Goal: Information Seeking & Learning: Learn about a topic

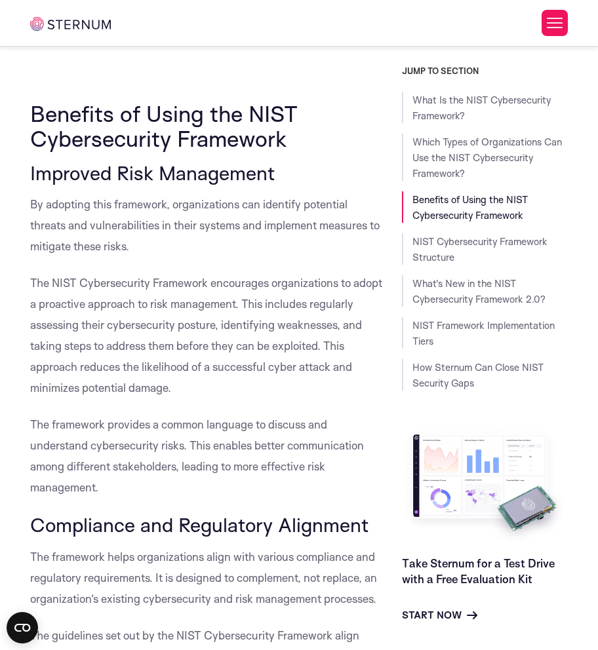
scroll to position [3148, 0]
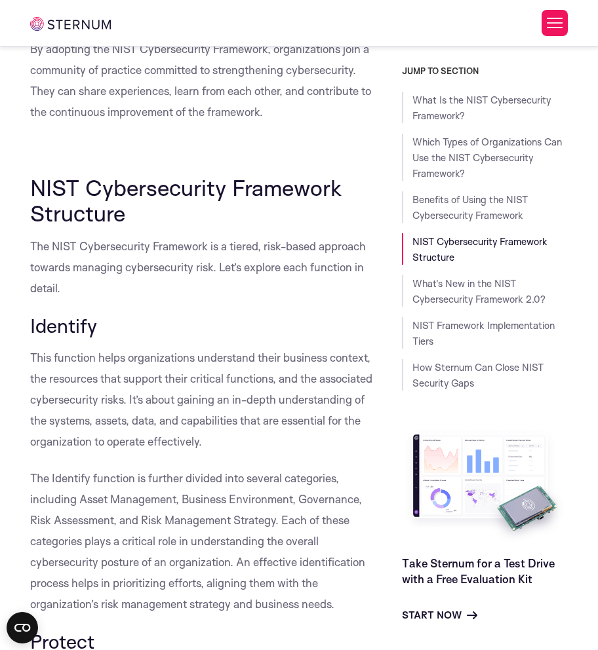
click at [136, 326] on h3 "Identify" at bounding box center [206, 326] width 352 height 22
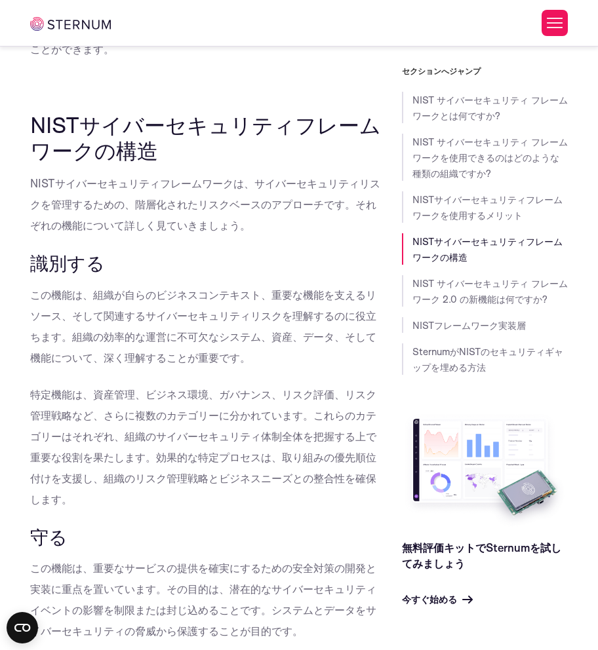
scroll to position [3085, 0]
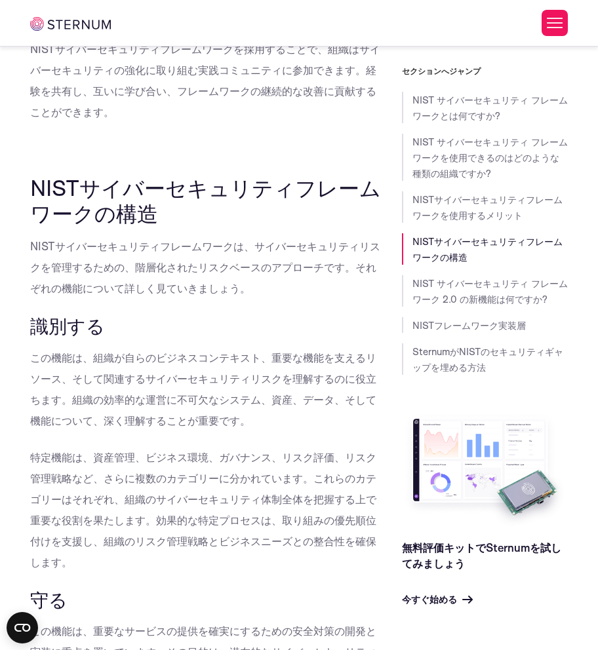
click at [282, 252] on font "NISTサイバーセキュリティフレームワークは、サイバーセキュリティリスクを管理するための、階層化されたリスクベースのアプローチです。それぞれの機能について詳し…" at bounding box center [205, 267] width 350 height 56
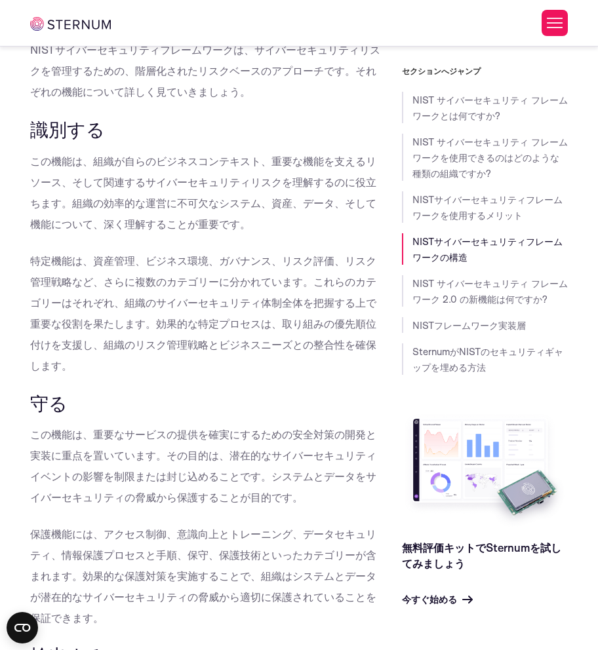
scroll to position [3478, 0]
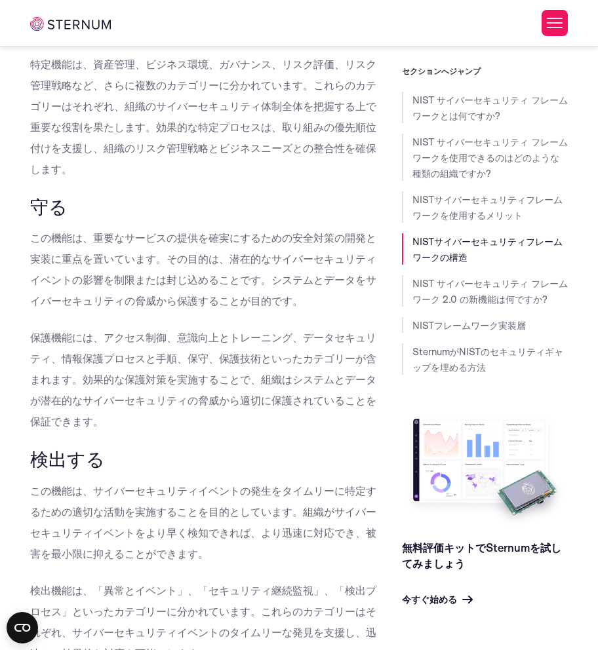
click at [94, 267] on p "この機能は、重要なサービスの提供を確実にするための安全対策の開発と実装に重点を置いています。その目的は、潜在的なサイバーセキュリティイベントの影響を制限または…" at bounding box center [206, 270] width 352 height 84
click at [62, 468] on font "検出する" at bounding box center [67, 458] width 75 height 24
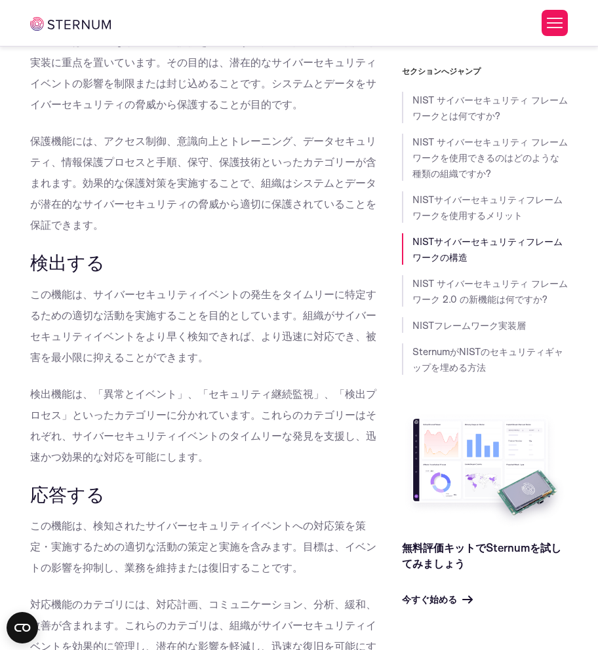
click at [168, 447] on p "検出機能は、「異常とイベント」、「セキュリティ継続監視」、「検出プロセス」といったカテゴリーに分かれています。これらのカテゴリーはそれぞれ、サイバーセキュリテ…" at bounding box center [206, 426] width 352 height 84
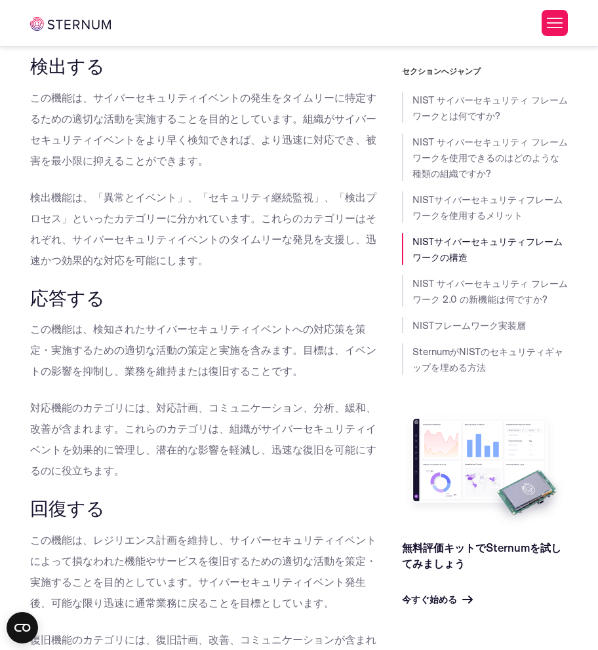
click at [100, 446] on font "対応機能のカテゴリには、対応計画、コミュニケーション、分析、緩和、改善が含まれます。これらのカテゴリは、組織がサイバーセキュリティイベントを効果的に管理し、潜…" at bounding box center [203, 439] width 346 height 77
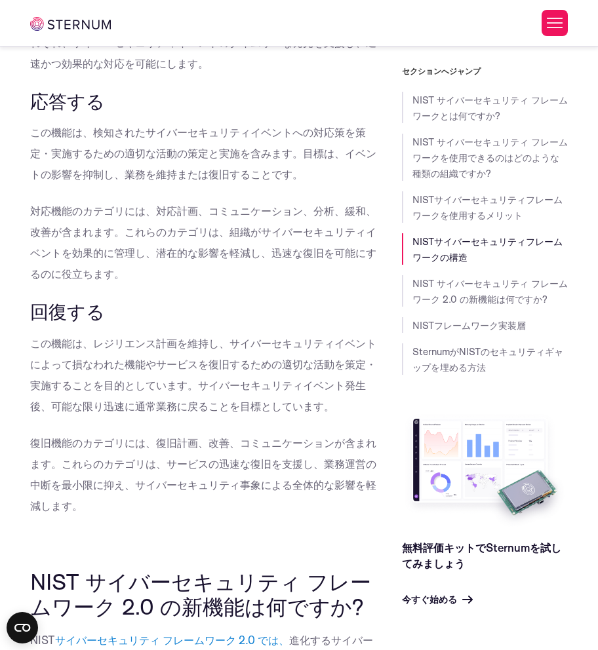
click at [275, 222] on p "対応機能のカテゴリには、対応計画、コミュニケーション、分析、緩和、改善が含まれます。これらのカテゴリは、組織がサイバーセキュリティイベントを効果的に管理し、潜…" at bounding box center [206, 243] width 352 height 84
click at [227, 260] on p "対応機能のカテゴリには、対応計画、コミュニケーション、分析、緩和、改善が含まれます。これらのカテゴリは、組織がサイバーセキュリティイベントを効果的に管理し、潜…" at bounding box center [206, 243] width 352 height 84
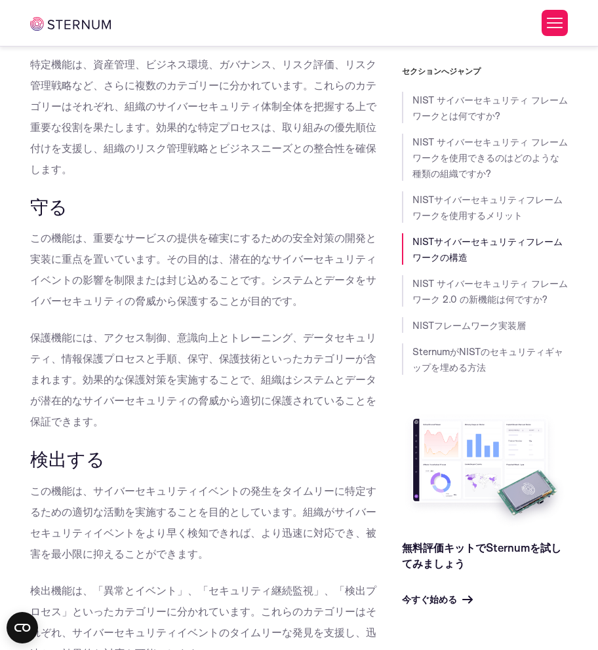
scroll to position [3281, 0]
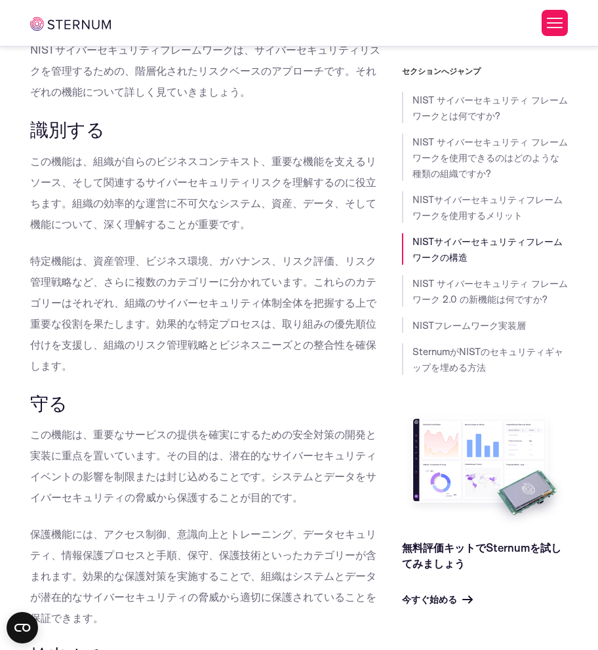
click at [199, 397] on h3 "守る" at bounding box center [206, 403] width 352 height 22
click at [126, 408] on h3 "守る" at bounding box center [206, 403] width 352 height 22
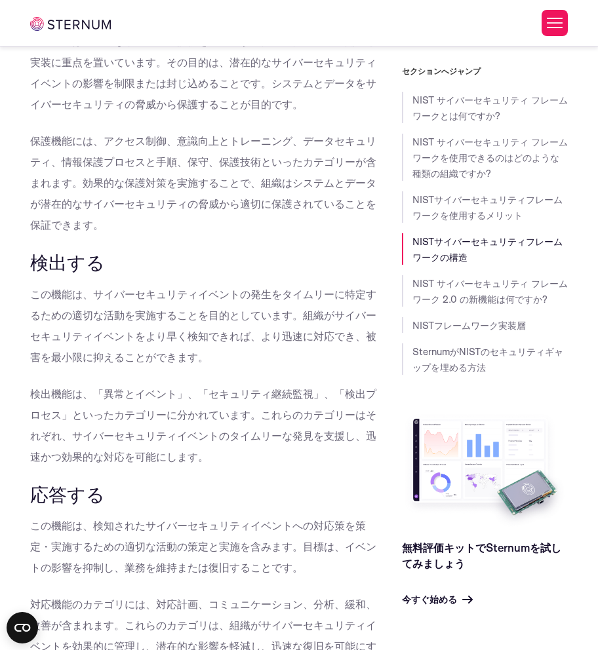
scroll to position [3872, 0]
